Goal: Book appointment/travel/reservation

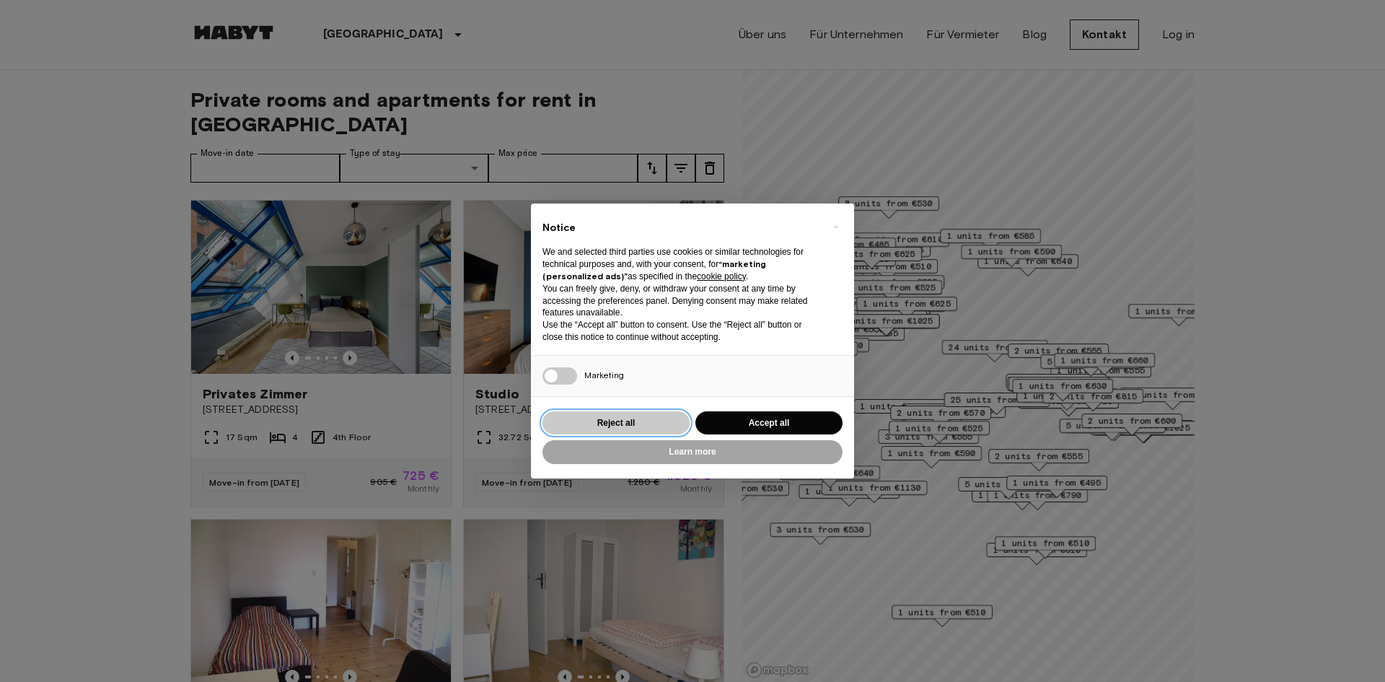
click at [610, 424] on button "Reject all" at bounding box center [616, 423] width 147 height 24
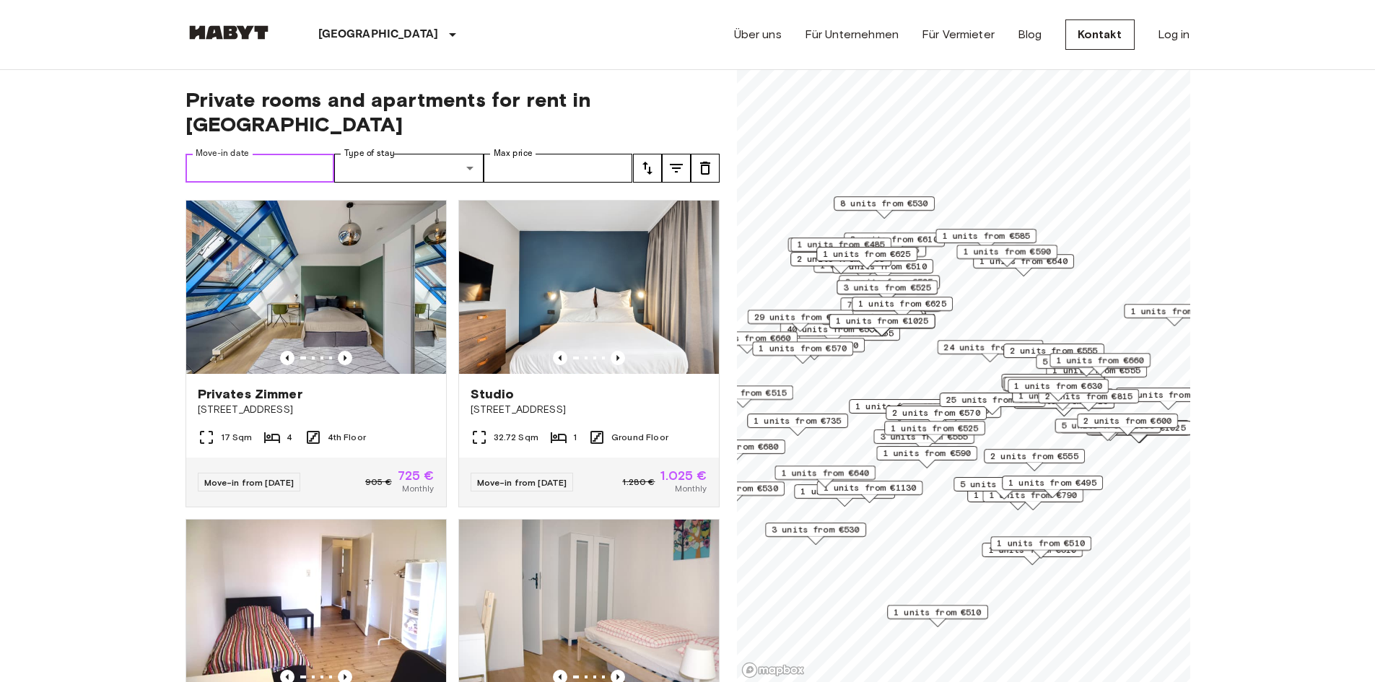
click at [258, 154] on input "Move-in date" at bounding box center [259, 168] width 149 height 29
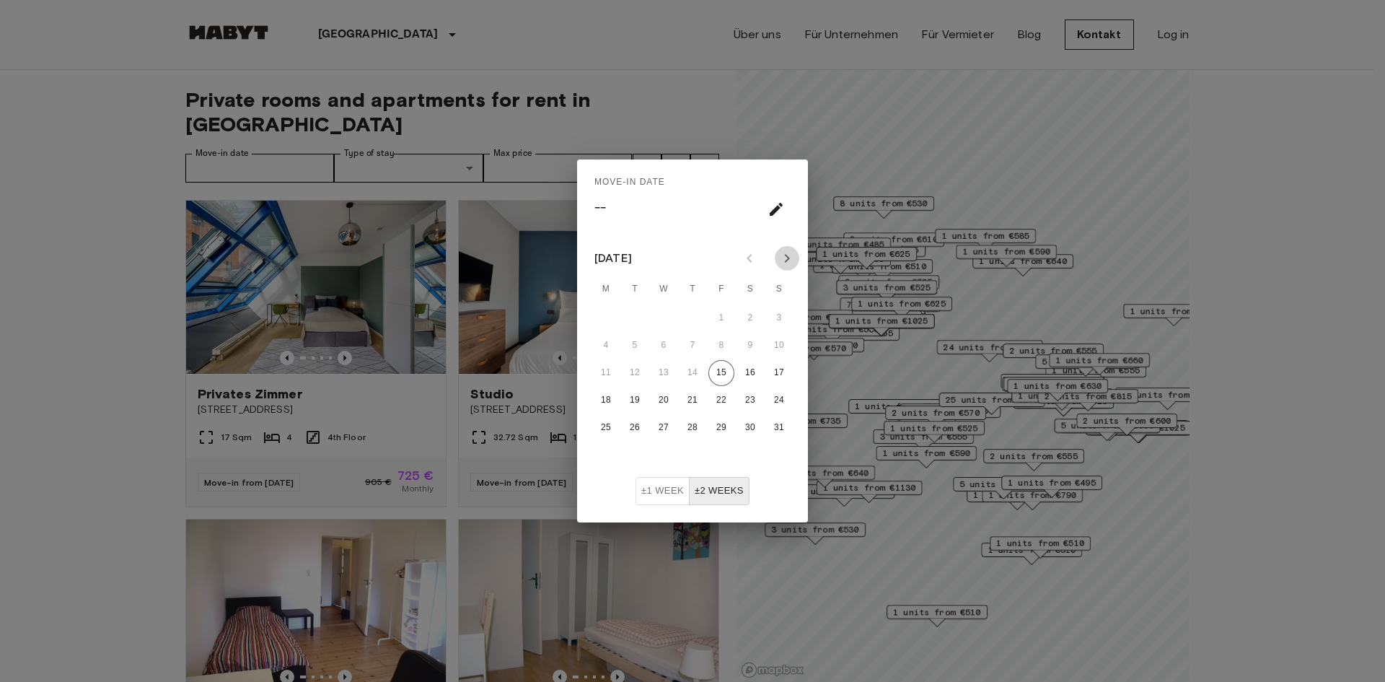
click at [788, 258] on icon "Next month" at bounding box center [787, 258] width 5 height 9
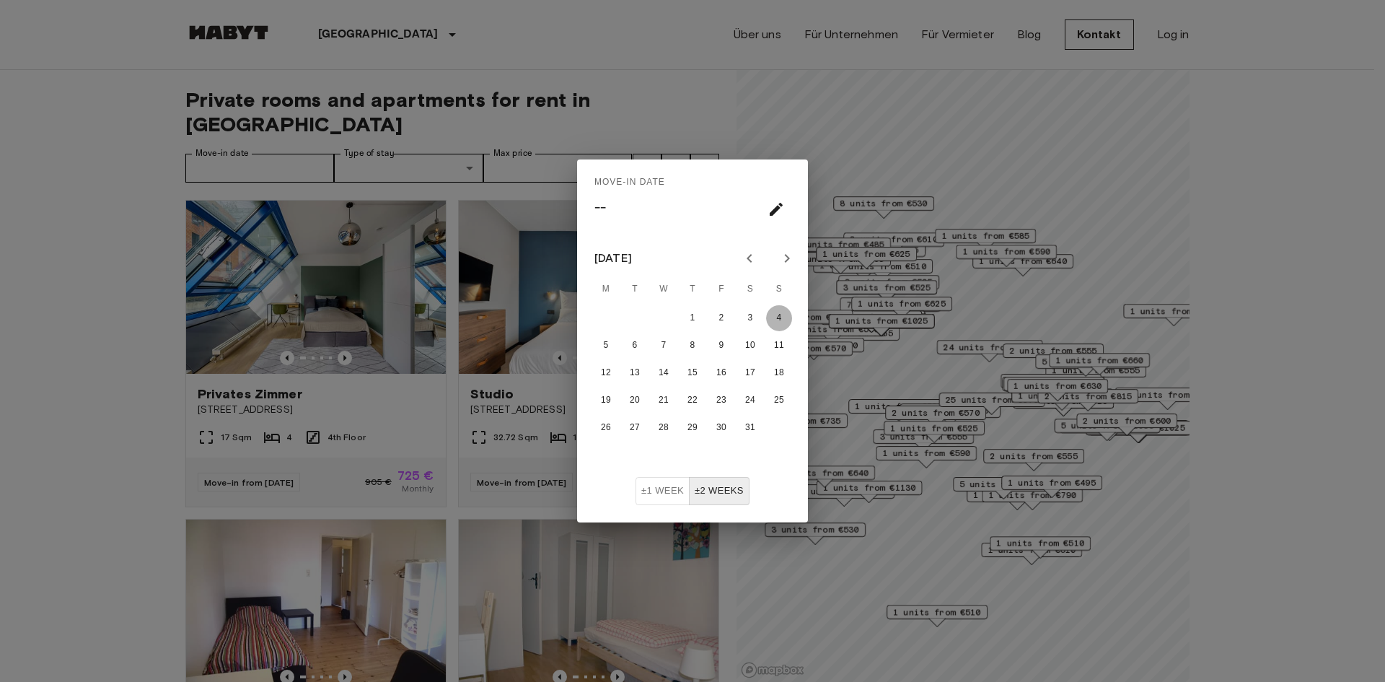
click at [778, 325] on button "4" at bounding box center [779, 318] width 26 height 26
type input "**********"
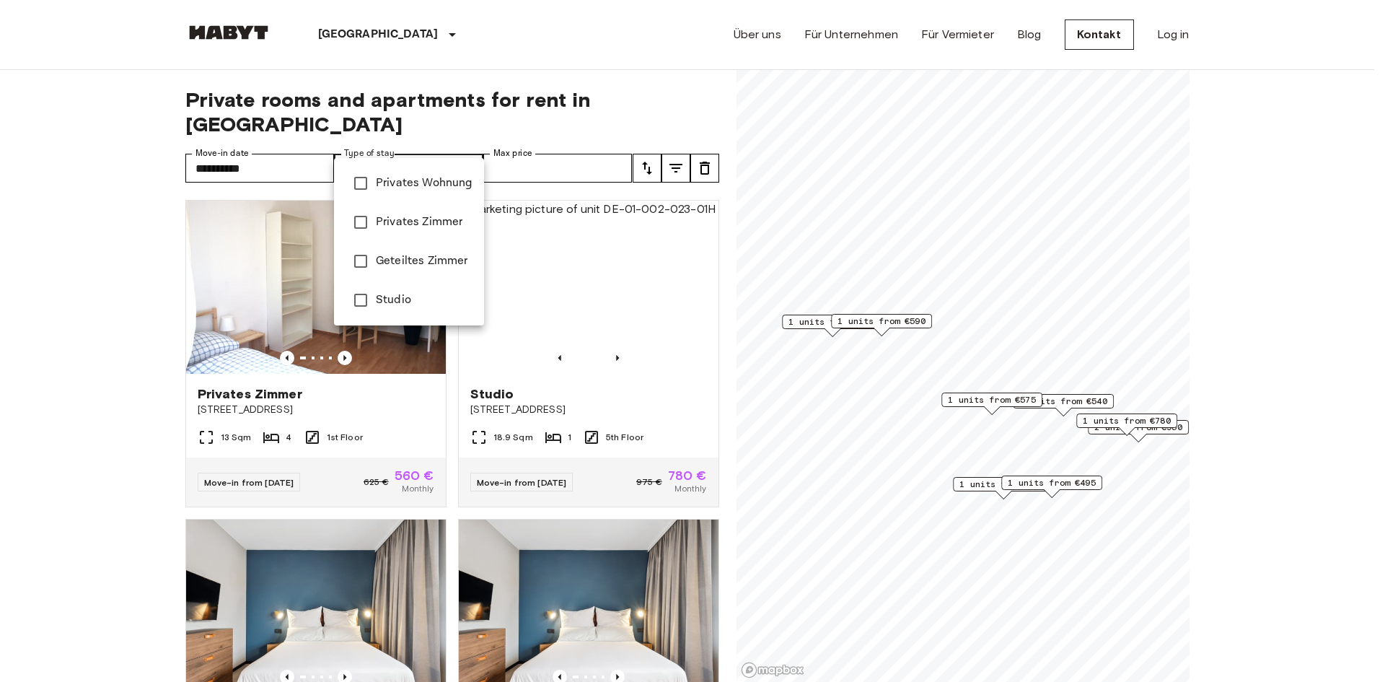
click at [440, 183] on span "Privates Wohnung" at bounding box center [424, 183] width 97 height 17
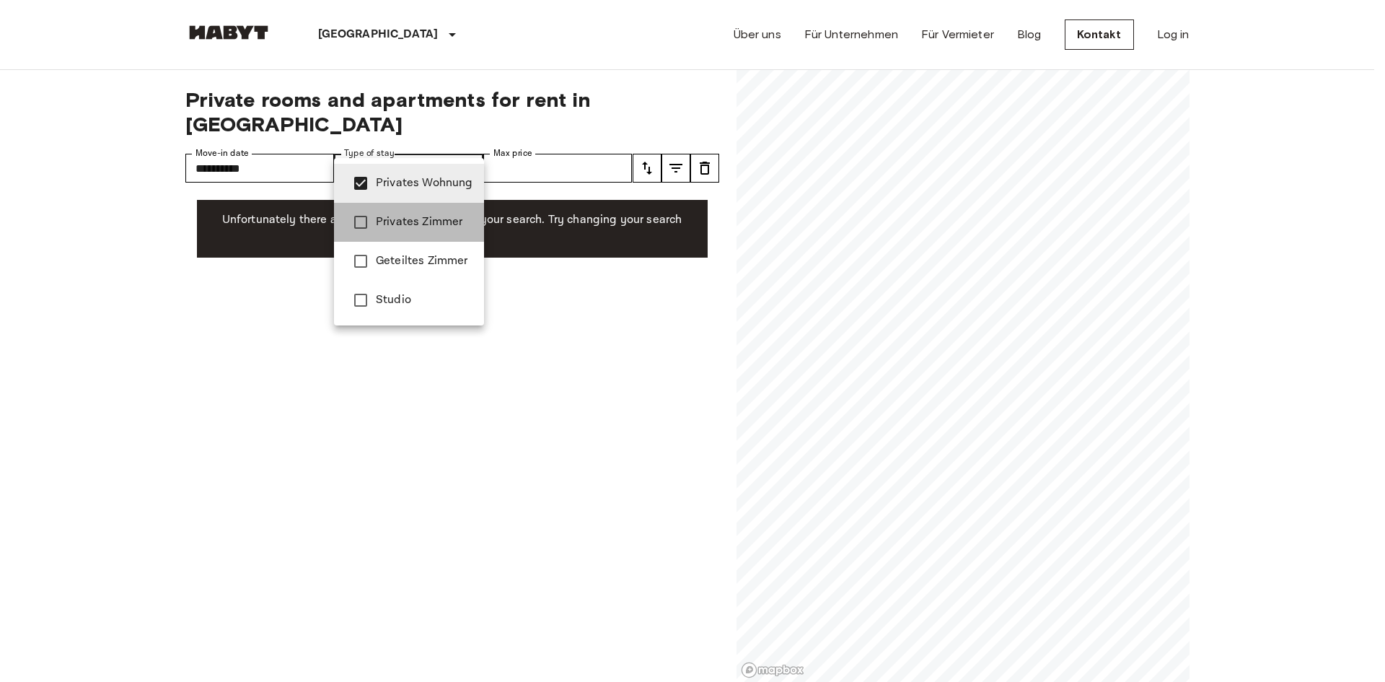
click at [405, 220] on span "Privates Zimmer" at bounding box center [424, 222] width 97 height 17
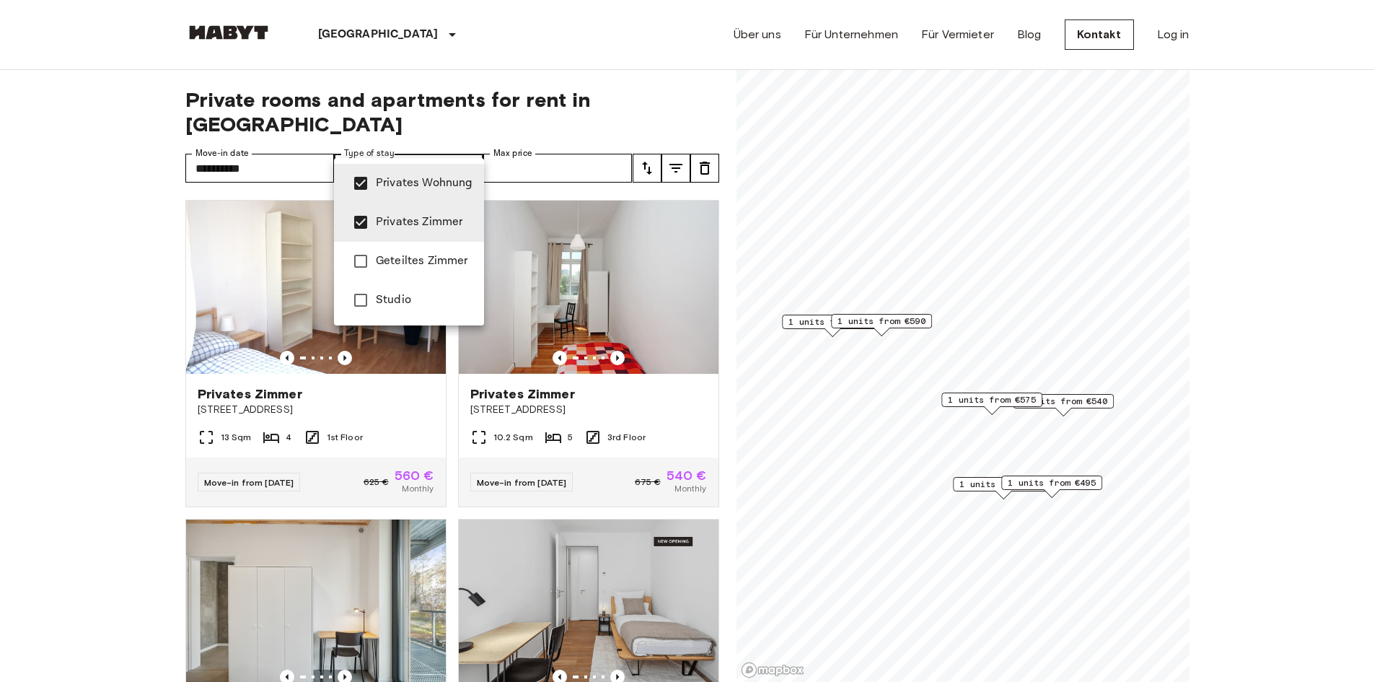
click at [390, 182] on span "Privates Wohnung" at bounding box center [424, 183] width 97 height 17
click at [387, 300] on span "Studio" at bounding box center [424, 300] width 97 height 17
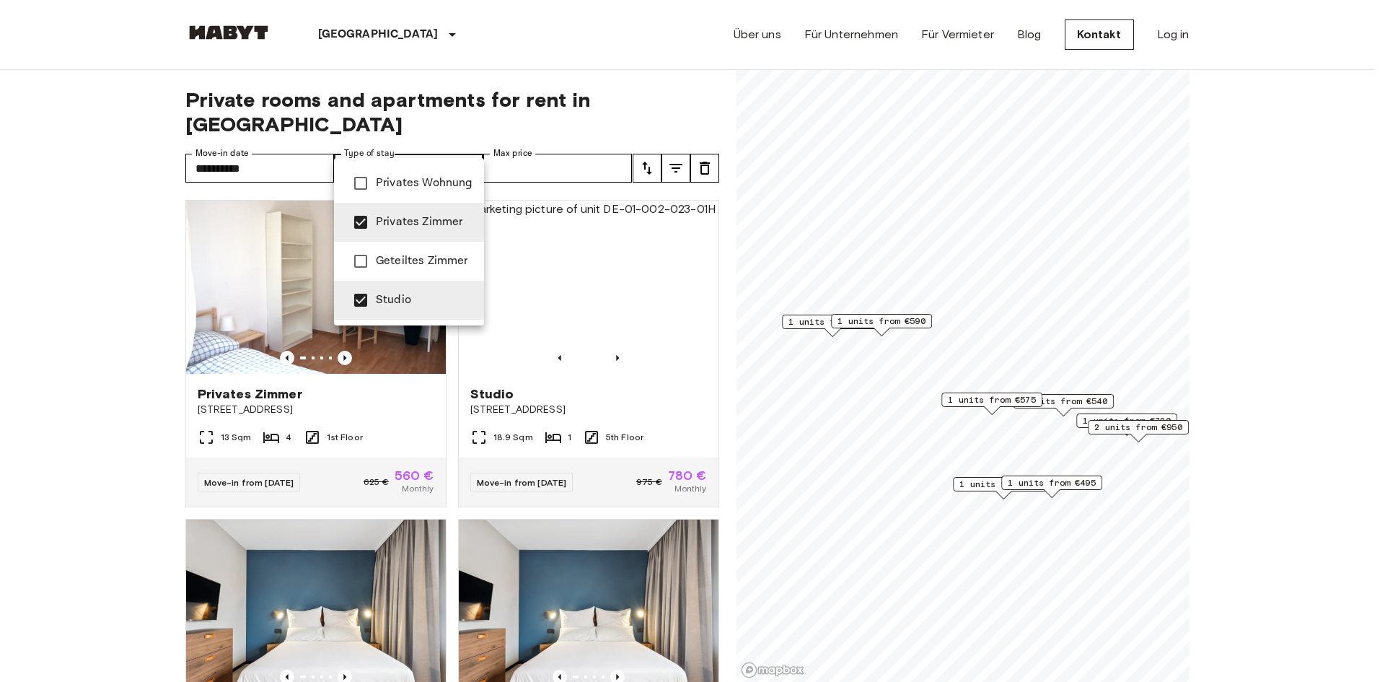
click at [380, 227] on span "Privates Zimmer" at bounding box center [424, 222] width 97 height 17
type input "******"
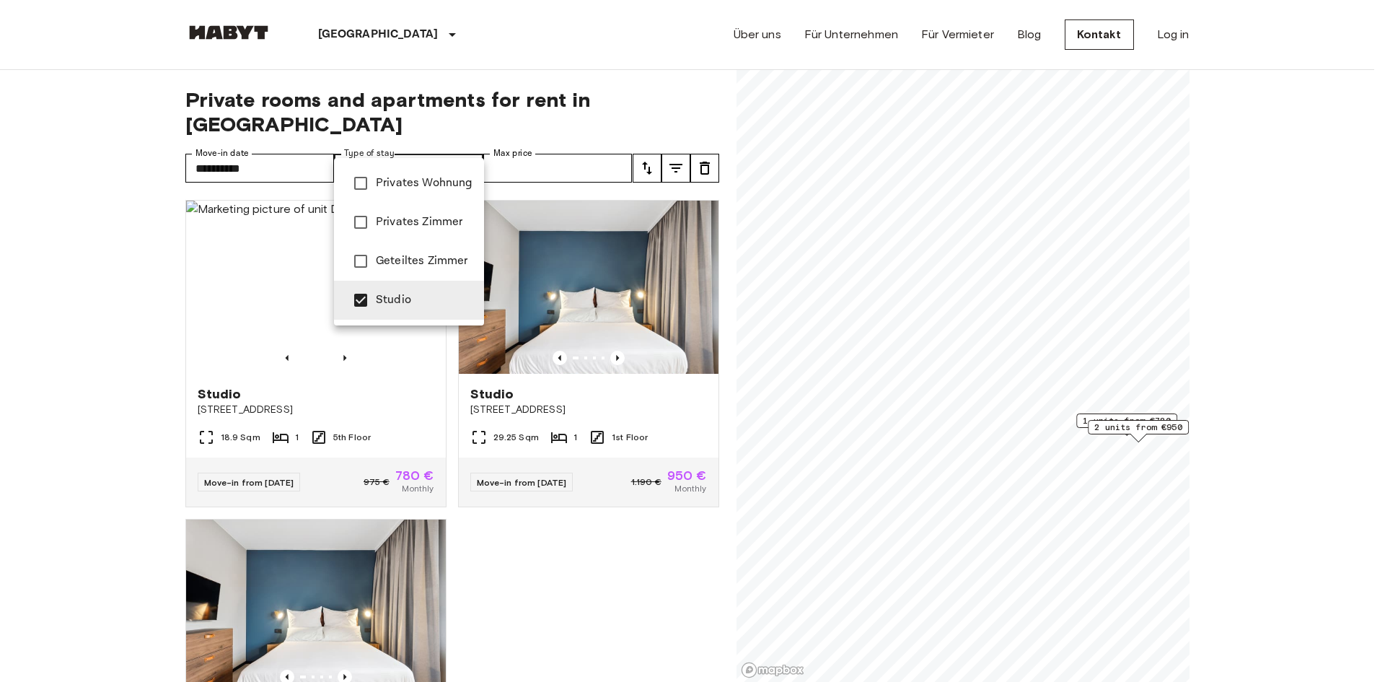
click at [105, 225] on div at bounding box center [692, 341] width 1385 height 682
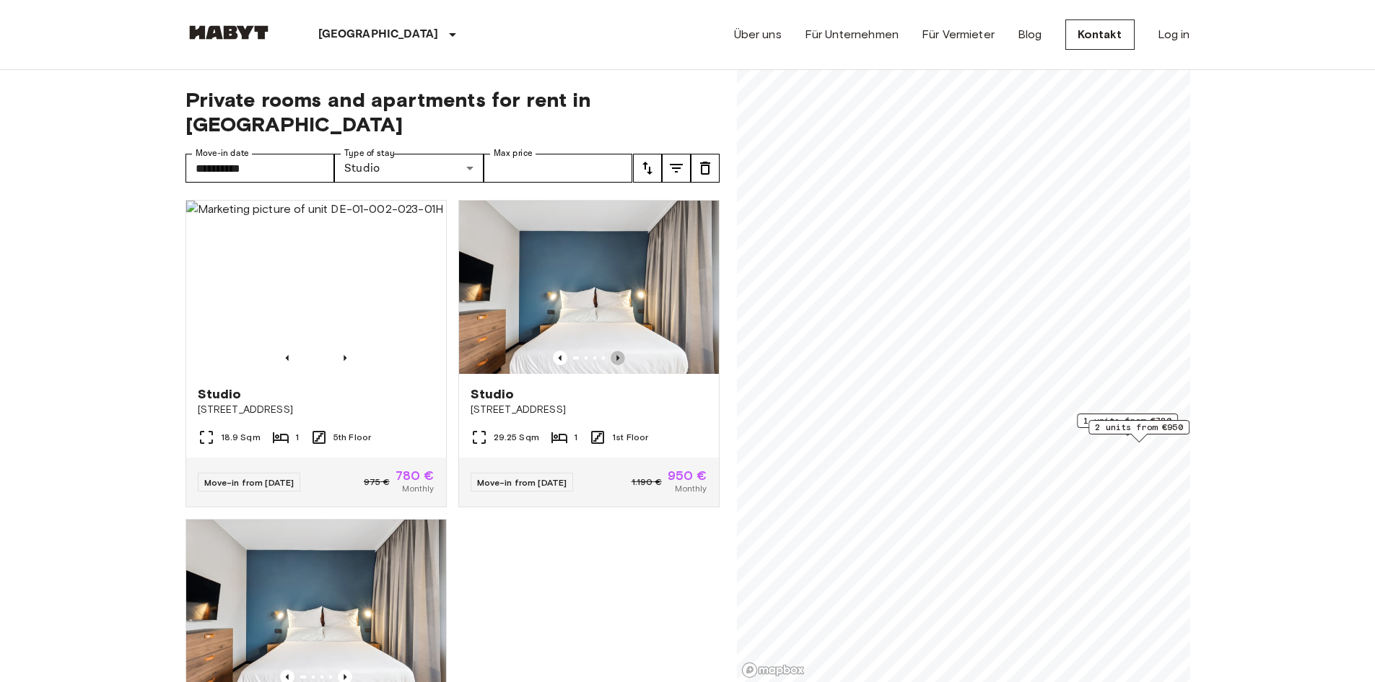
click at [616, 355] on icon "Previous image" at bounding box center [617, 358] width 3 height 6
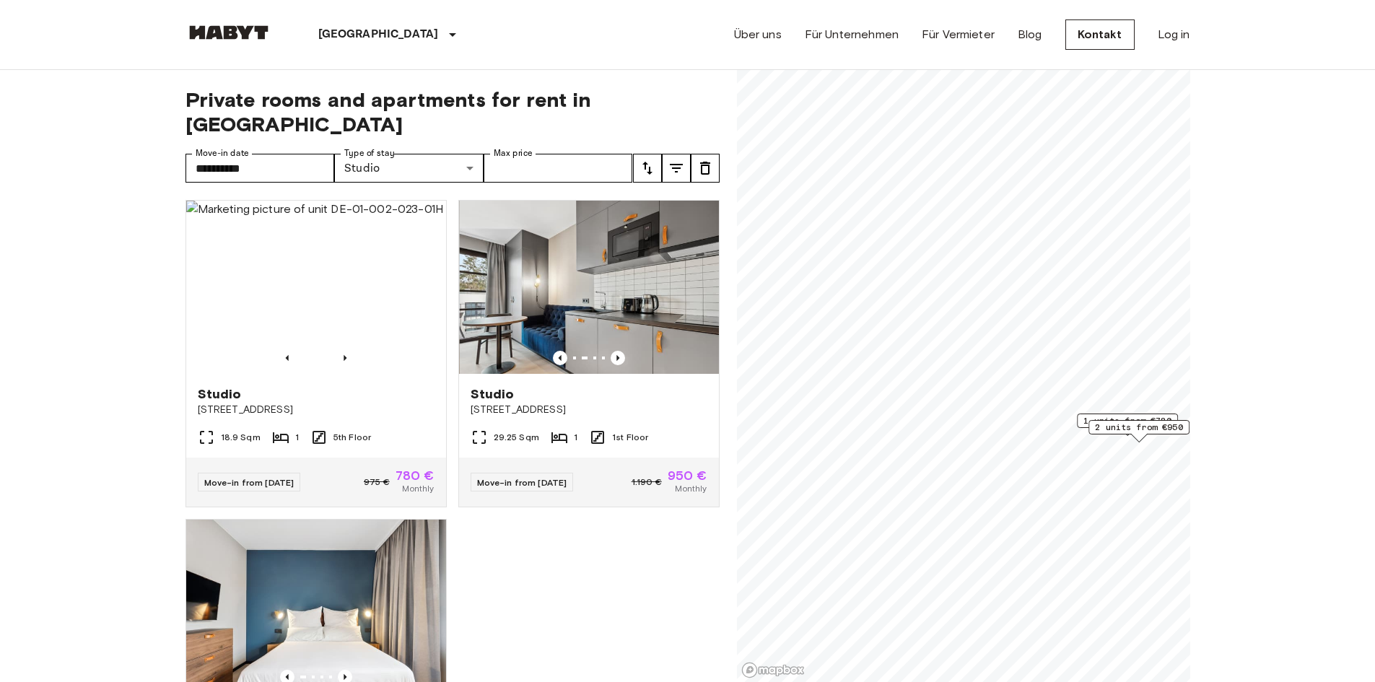
click at [616, 355] on icon "Previous image" at bounding box center [617, 358] width 3 height 6
